Goal: Information Seeking & Learning: Learn about a topic

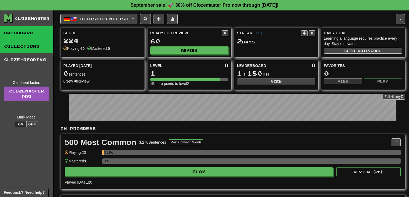
click at [31, 46] on link "Collections" at bounding box center [26, 46] width 53 height 13
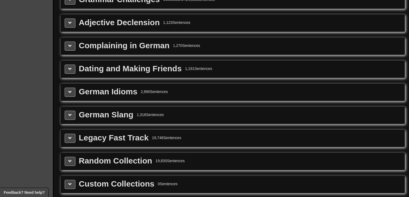
scroll to position [129, 0]
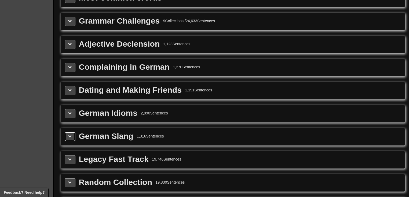
click at [71, 136] on button at bounding box center [70, 136] width 11 height 9
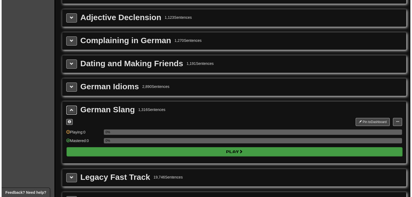
scroll to position [193, 0]
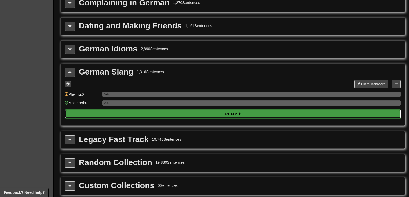
click at [166, 111] on button "Play" at bounding box center [233, 114] width 336 height 9
select select "**"
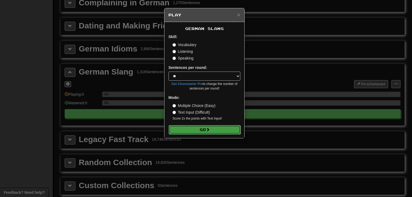
click at [187, 129] on button "Go" at bounding box center [205, 129] width 72 height 9
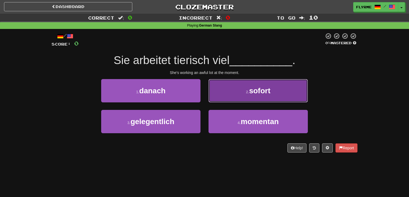
click at [266, 97] on button "2 . sofort" at bounding box center [258, 90] width 99 height 23
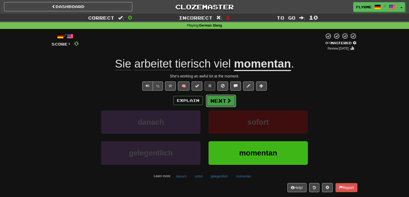
click at [219, 100] on button "Next" at bounding box center [221, 101] width 30 height 12
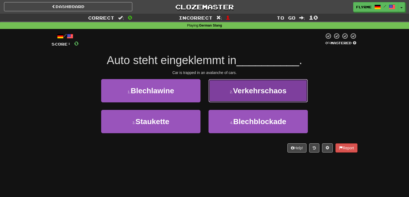
click at [260, 91] on span "Verkehrschaos" at bounding box center [259, 91] width 53 height 8
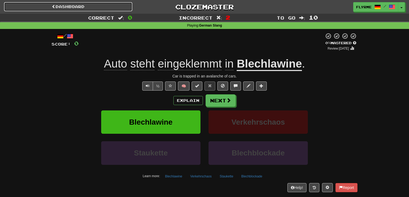
click at [72, 5] on link "Dashboard" at bounding box center [68, 6] width 128 height 9
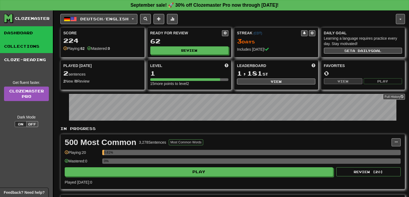
click at [19, 46] on link "Collections" at bounding box center [26, 46] width 53 height 13
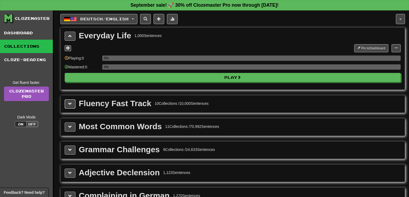
click at [70, 102] on span at bounding box center [70, 104] width 4 height 4
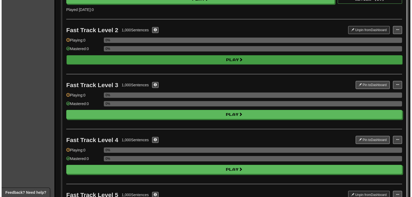
scroll to position [172, 0]
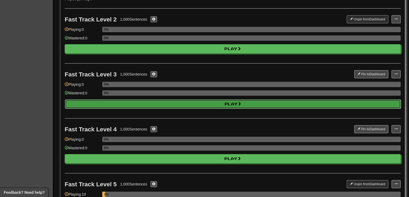
click at [176, 100] on button "Play" at bounding box center [233, 104] width 336 height 9
select select "**"
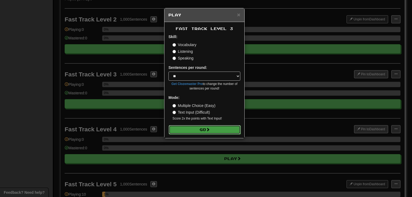
click at [196, 130] on button "Go" at bounding box center [205, 129] width 72 height 9
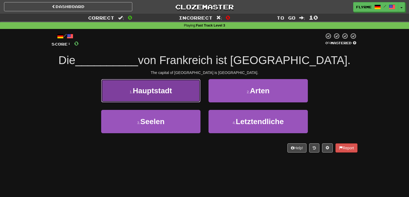
click at [158, 91] on span "Hauptstadt" at bounding box center [152, 91] width 39 height 8
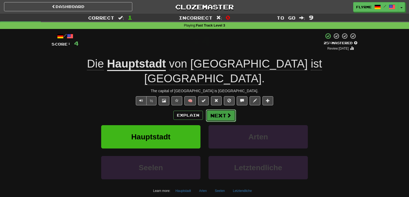
click at [226, 110] on button "Next" at bounding box center [221, 116] width 30 height 12
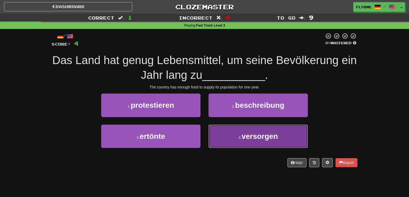
click at [305, 141] on button "4 . versorgen" at bounding box center [258, 136] width 99 height 23
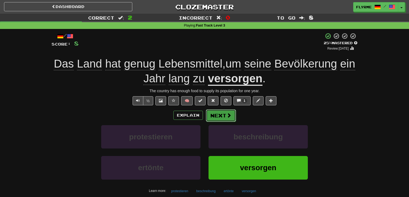
click at [221, 116] on button "Next" at bounding box center [221, 116] width 30 height 12
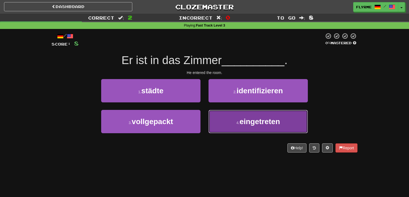
click at [242, 122] on span "eingetreten" at bounding box center [260, 122] width 41 height 8
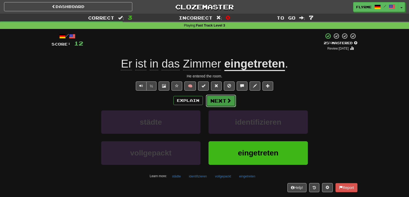
click at [225, 100] on button "Next" at bounding box center [221, 101] width 30 height 12
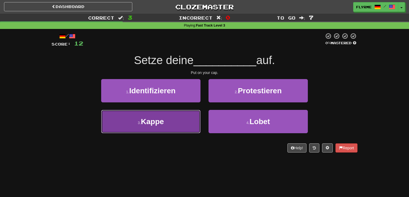
click at [169, 125] on button "3 . Kappe" at bounding box center [150, 121] width 99 height 23
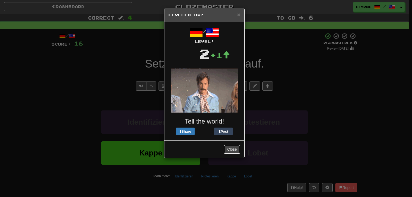
click at [233, 148] on button "Close" at bounding box center [232, 149] width 17 height 9
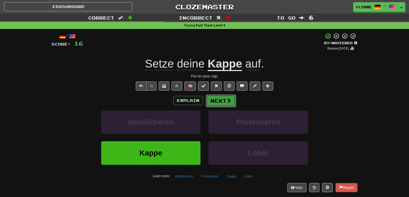
click at [231, 102] on button "Next" at bounding box center [221, 101] width 30 height 12
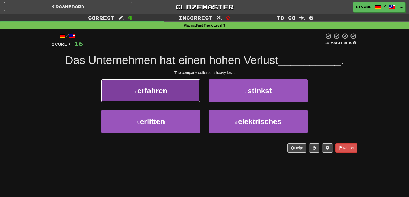
click at [179, 91] on button "1 . erfahren" at bounding box center [150, 90] width 99 height 23
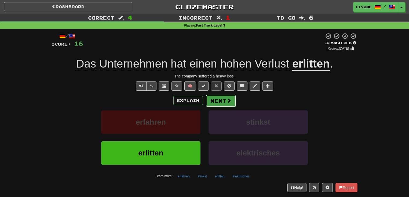
click at [220, 103] on button "Next" at bounding box center [221, 101] width 30 height 12
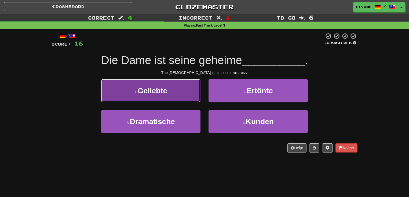
click at [168, 88] on button "1 . Geliebte" at bounding box center [150, 90] width 99 height 23
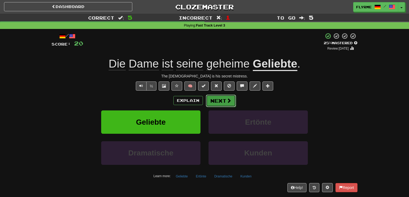
click at [229, 101] on span at bounding box center [229, 100] width 5 height 5
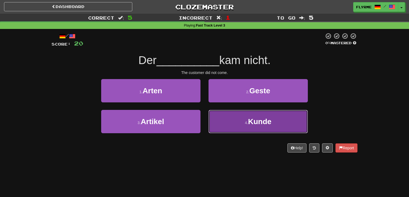
click at [269, 124] on span "Kunde" at bounding box center [259, 122] width 23 height 8
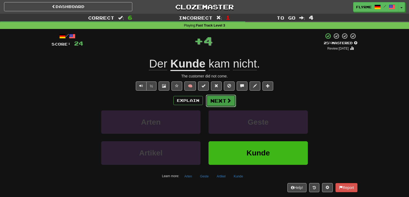
click at [227, 99] on span at bounding box center [229, 100] width 5 height 5
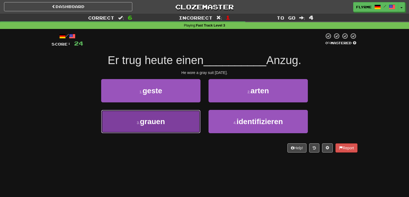
click at [168, 120] on button "3 . grauen" at bounding box center [150, 121] width 99 height 23
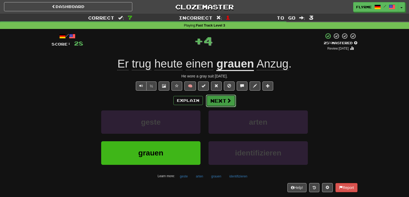
click at [215, 100] on button "Next" at bounding box center [221, 101] width 30 height 12
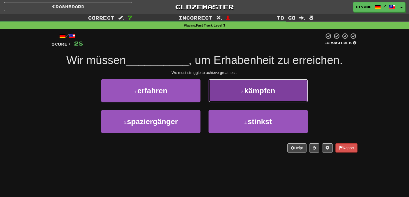
click at [289, 89] on button "2 . kämpfen" at bounding box center [258, 90] width 99 height 23
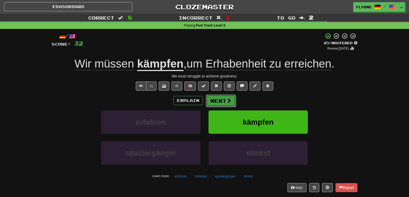
click at [227, 101] on span at bounding box center [229, 100] width 5 height 5
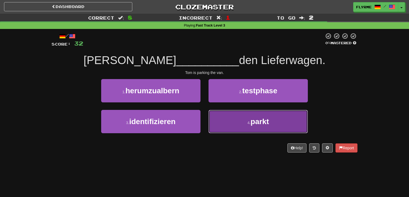
click at [237, 122] on button "4 . parkt" at bounding box center [258, 121] width 99 height 23
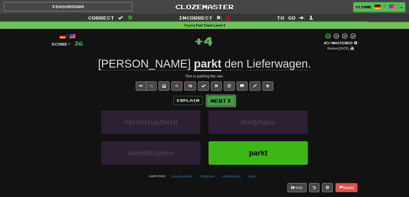
click at [229, 102] on span at bounding box center [229, 100] width 5 height 5
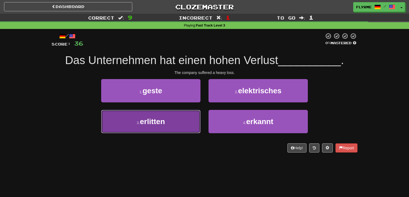
click at [156, 122] on span "erlitten" at bounding box center [152, 122] width 25 height 8
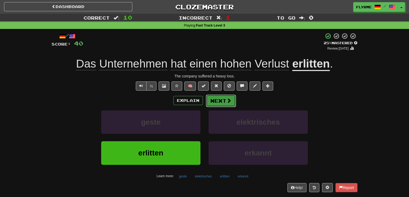
click at [223, 99] on button "Next" at bounding box center [221, 101] width 30 height 12
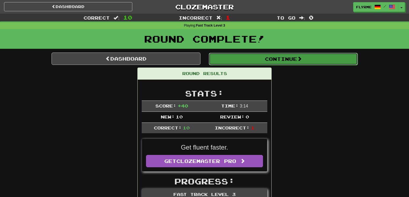
click at [249, 60] on button "Continue" at bounding box center [283, 59] width 149 height 12
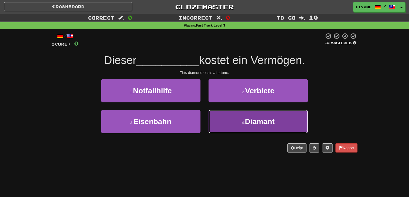
click at [255, 123] on span "Diamant" at bounding box center [260, 122] width 30 height 8
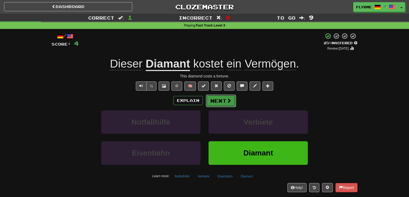
click at [225, 99] on button "Next" at bounding box center [221, 101] width 30 height 12
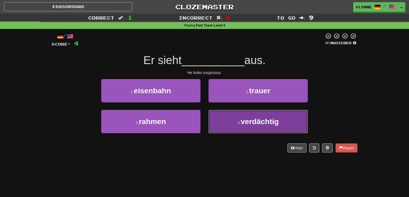
click at [236, 125] on button "4 . verdächtig" at bounding box center [258, 121] width 99 height 23
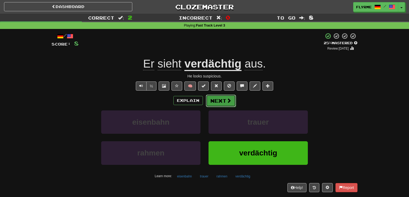
click at [223, 101] on button "Next" at bounding box center [221, 101] width 30 height 12
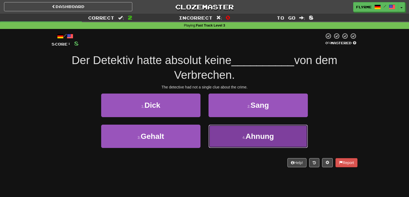
click at [284, 141] on button "4 . Ahnung" at bounding box center [258, 136] width 99 height 23
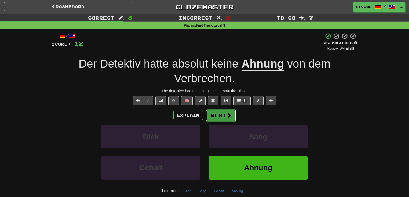
click at [227, 116] on span at bounding box center [229, 115] width 5 height 5
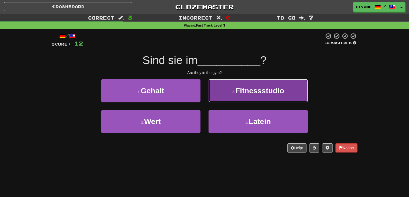
click at [240, 96] on button "2 . Fitnessstudio" at bounding box center [258, 90] width 99 height 23
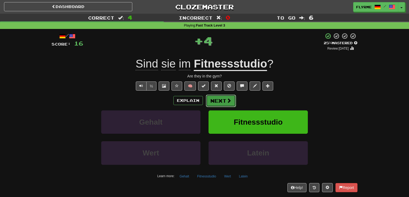
click at [219, 97] on button "Next" at bounding box center [221, 101] width 30 height 12
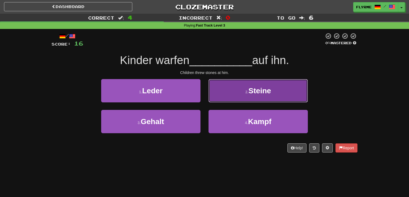
click at [251, 95] on button "2 . Steine" at bounding box center [258, 90] width 99 height 23
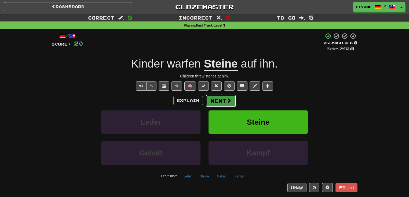
click at [222, 99] on button "Next" at bounding box center [221, 101] width 30 height 12
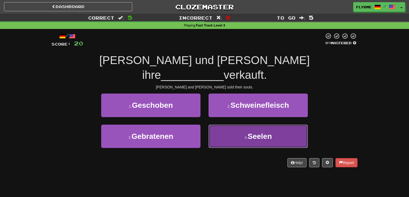
click at [252, 132] on span "Seelen" at bounding box center [260, 136] width 24 height 8
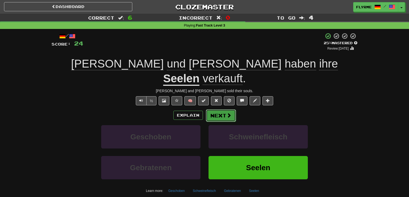
click at [225, 110] on button "Next" at bounding box center [221, 116] width 30 height 12
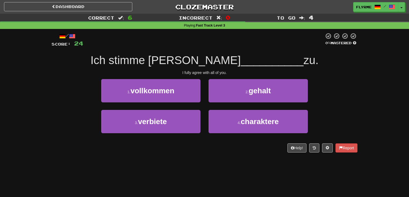
click at [161, 65] on span "Ich stimme euch allen" at bounding box center [166, 60] width 150 height 13
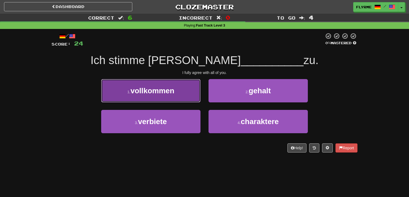
click at [159, 88] on span "vollkommen" at bounding box center [153, 91] width 44 height 8
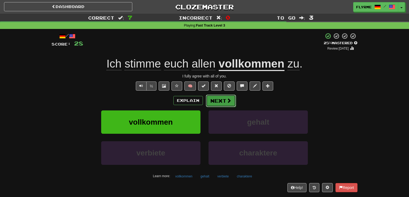
click at [223, 99] on button "Next" at bounding box center [221, 101] width 30 height 12
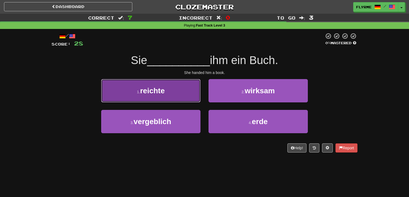
click at [159, 91] on span "reichte" at bounding box center [152, 91] width 25 height 8
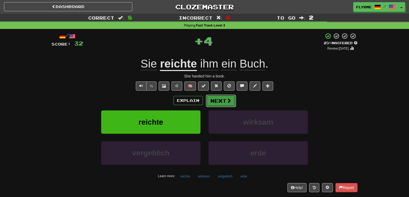
click at [219, 99] on button "Next" at bounding box center [221, 101] width 30 height 12
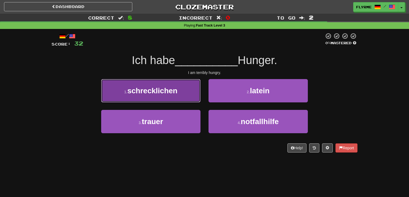
click at [161, 90] on span "schrecklichen" at bounding box center [152, 91] width 50 height 8
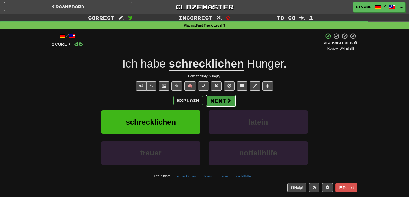
click at [227, 101] on span at bounding box center [229, 100] width 5 height 5
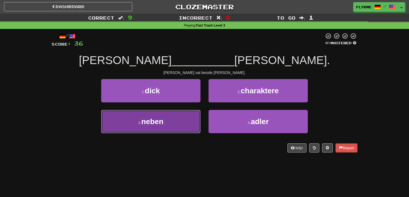
click at [182, 122] on button "3 . neben" at bounding box center [150, 121] width 99 height 23
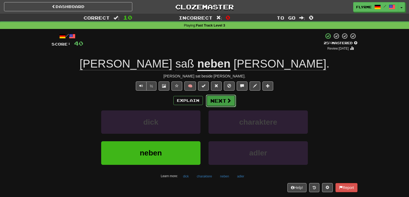
click at [226, 99] on button "Next" at bounding box center [221, 101] width 30 height 12
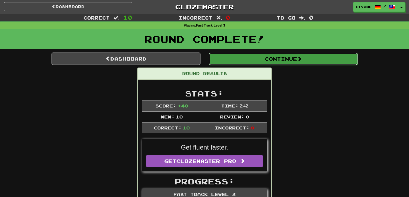
click at [280, 62] on button "Continue" at bounding box center [283, 59] width 149 height 12
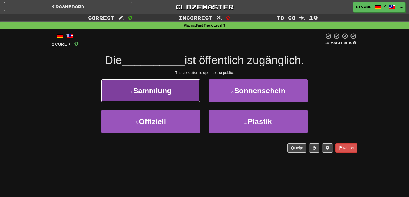
click at [178, 88] on button "1 . Sammlung" at bounding box center [150, 90] width 99 height 23
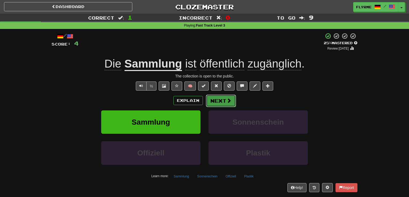
click at [223, 101] on button "Next" at bounding box center [221, 101] width 30 height 12
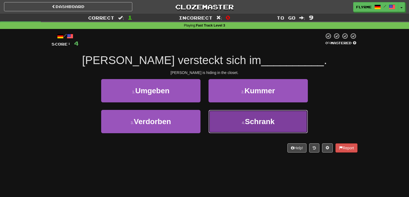
click at [246, 128] on button "4 . Schrank" at bounding box center [258, 121] width 99 height 23
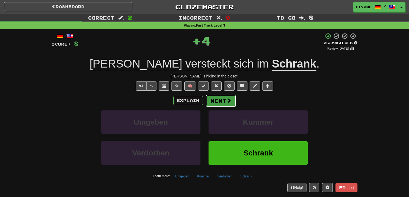
click at [222, 101] on button "Next" at bounding box center [221, 101] width 30 height 12
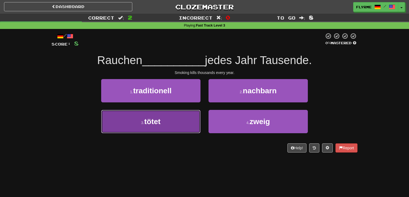
click at [174, 126] on button "3 . tötet" at bounding box center [150, 121] width 99 height 23
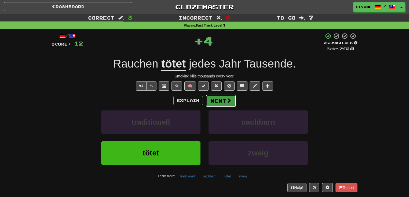
click at [225, 101] on button "Next" at bounding box center [221, 101] width 30 height 12
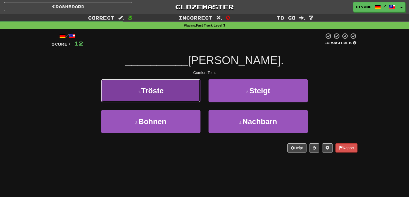
click at [162, 91] on span "Tröste" at bounding box center [152, 91] width 23 height 8
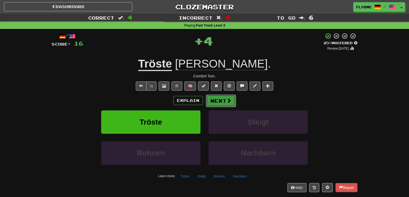
click at [215, 99] on button "Next" at bounding box center [221, 101] width 30 height 12
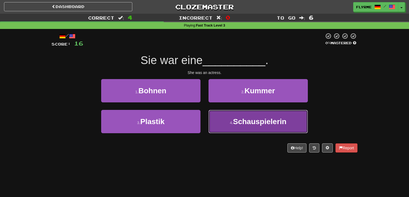
click at [240, 121] on span "Schauspielerin" at bounding box center [259, 122] width 53 height 8
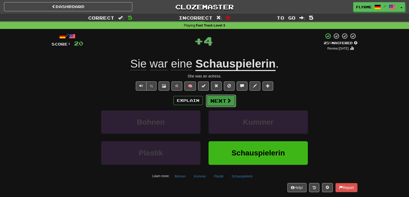
click at [230, 101] on span at bounding box center [229, 100] width 5 height 5
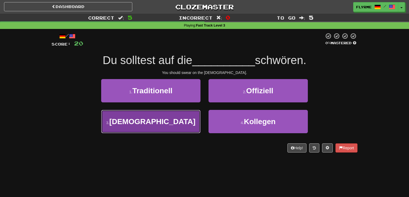
click at [165, 119] on button "3 . Bibel" at bounding box center [150, 121] width 99 height 23
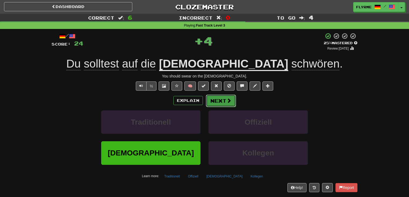
click at [223, 103] on button "Next" at bounding box center [221, 101] width 30 height 12
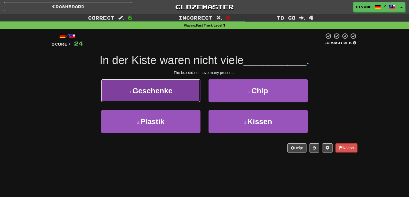
click at [168, 95] on span "Geschenke" at bounding box center [152, 91] width 40 height 8
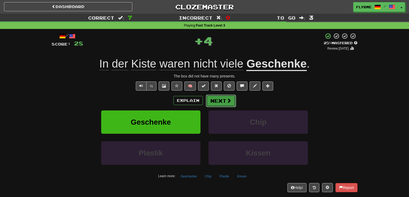
click at [219, 98] on button "Next" at bounding box center [221, 101] width 30 height 12
